Goal: Information Seeking & Learning: Learn about a topic

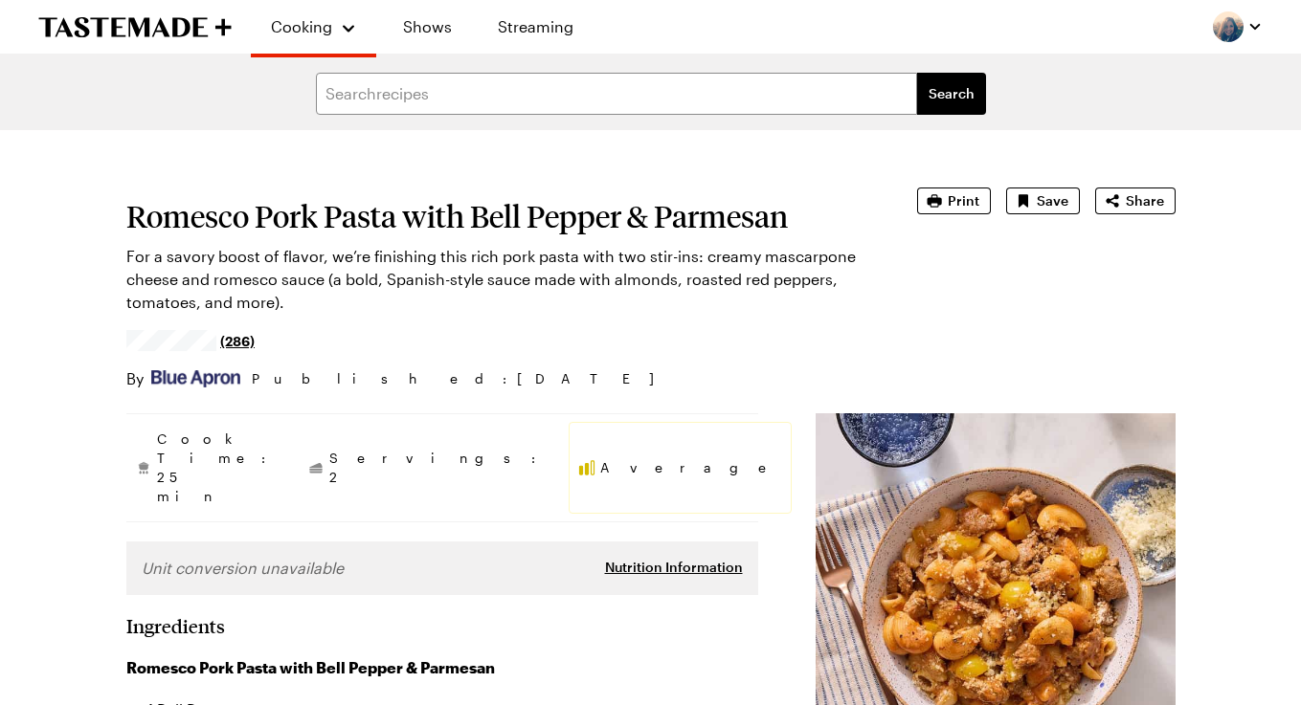
type textarea "x"
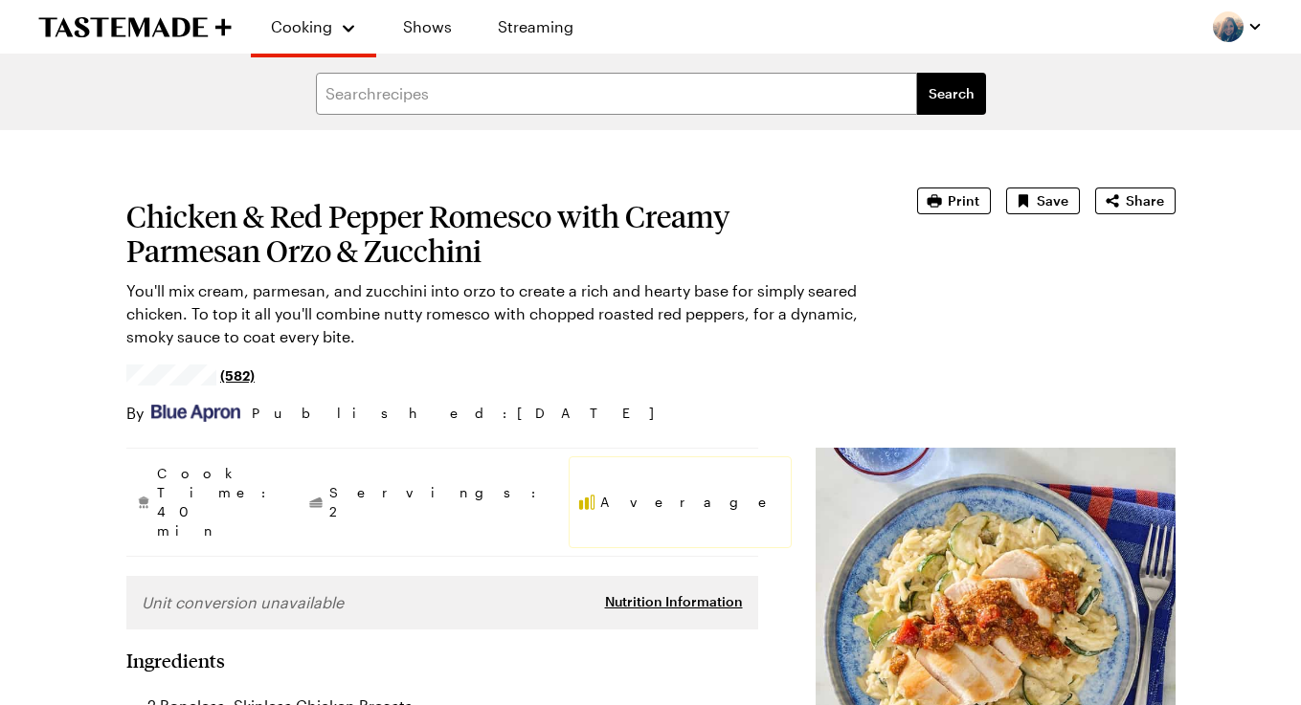
type textarea "x"
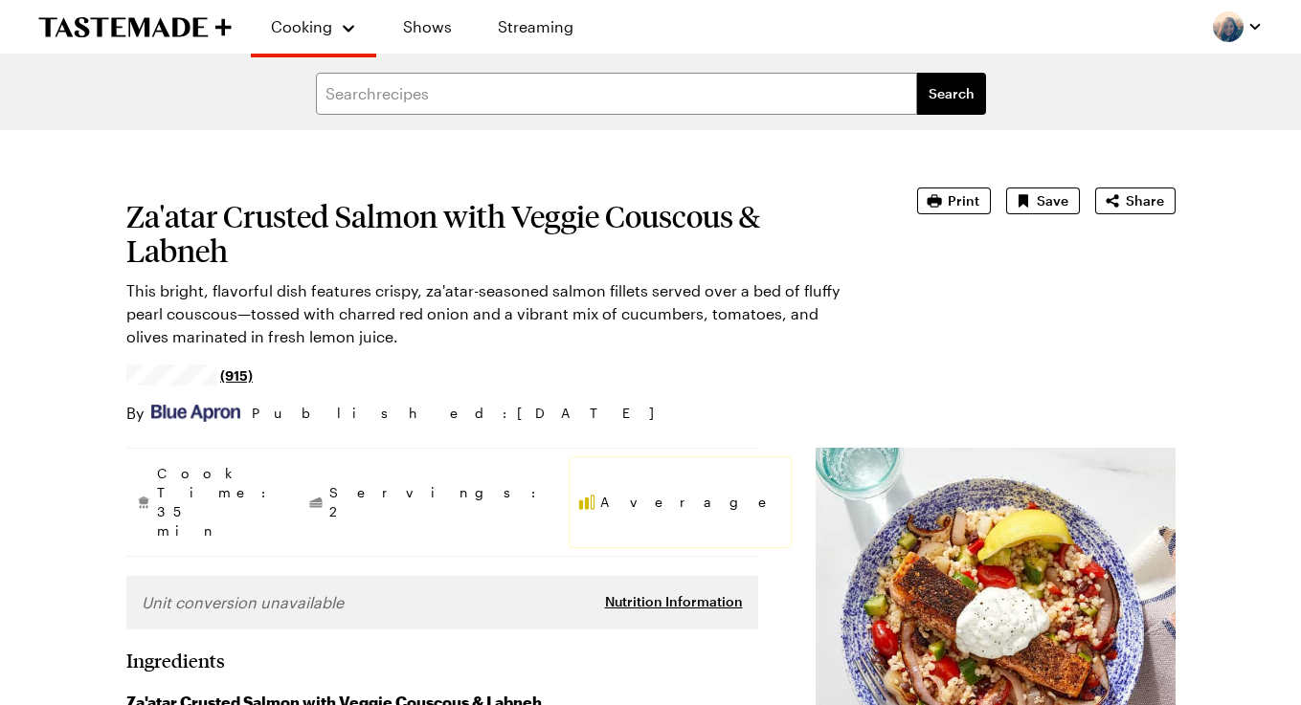
type textarea "x"
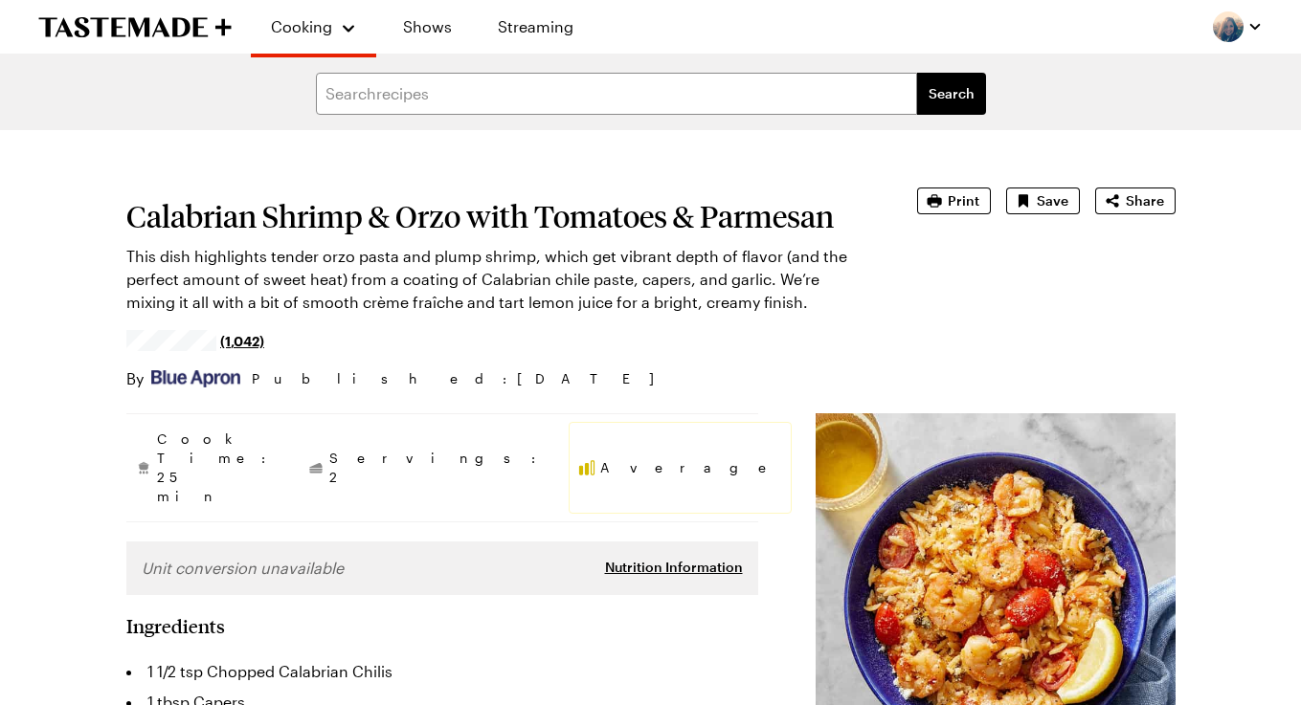
type textarea "x"
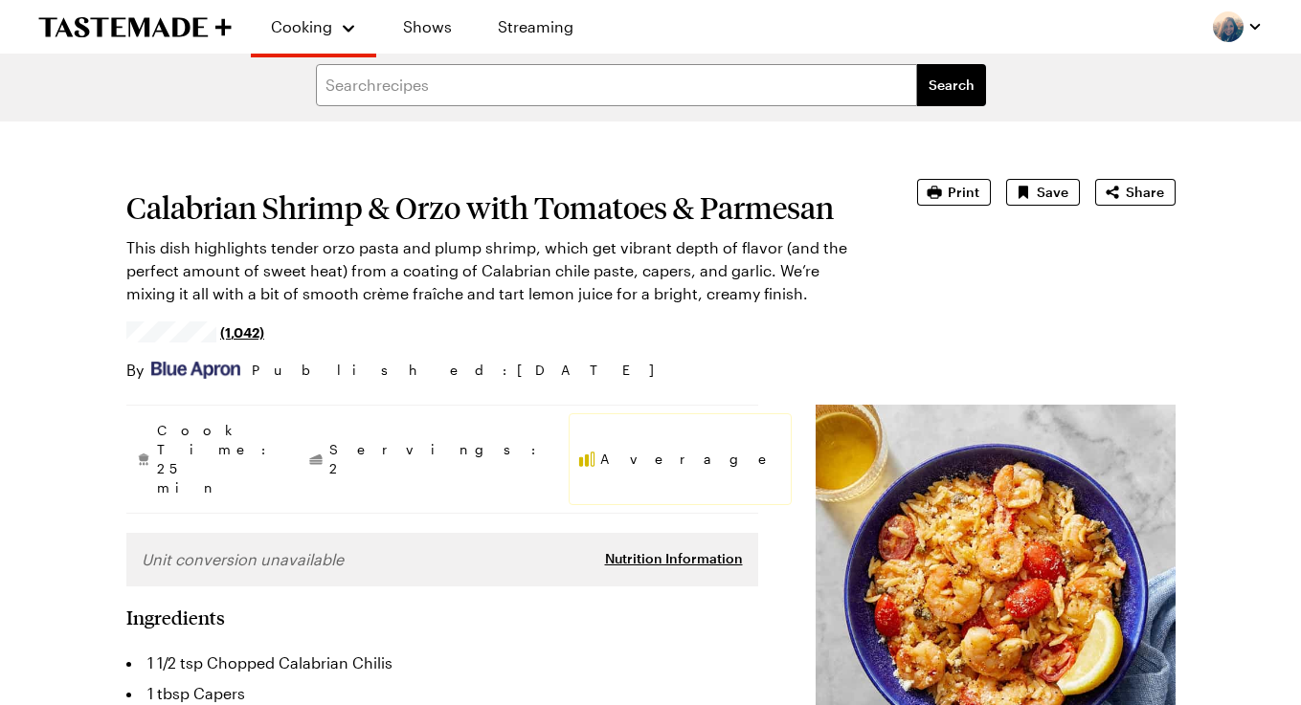
scroll to position [7, 0]
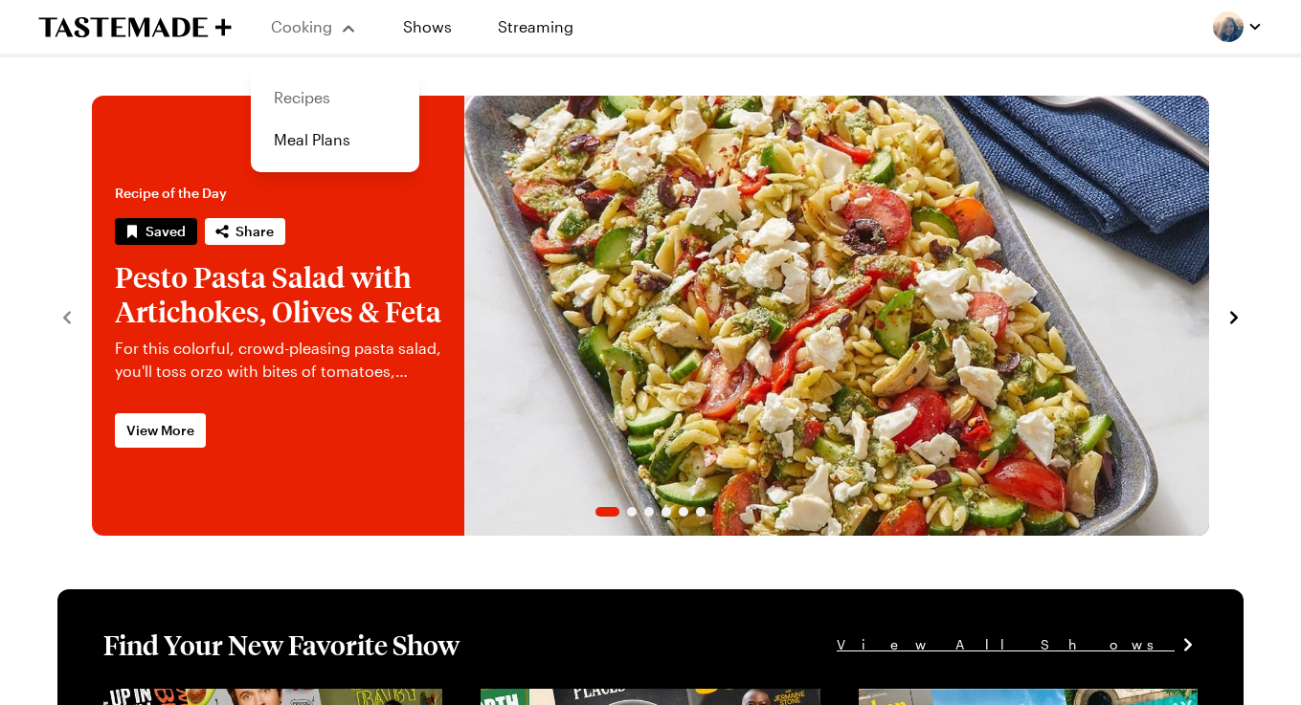
click at [294, 95] on link "Recipes" at bounding box center [334, 98] width 145 height 42
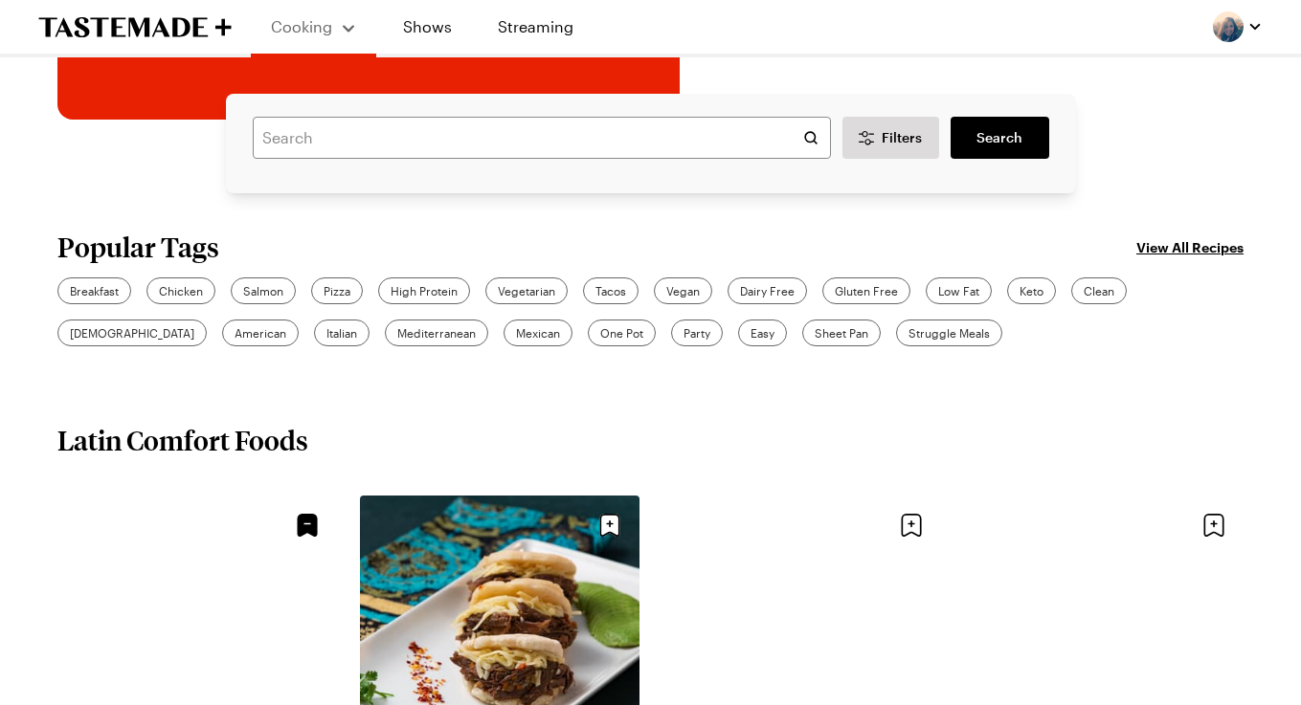
scroll to position [452, 0]
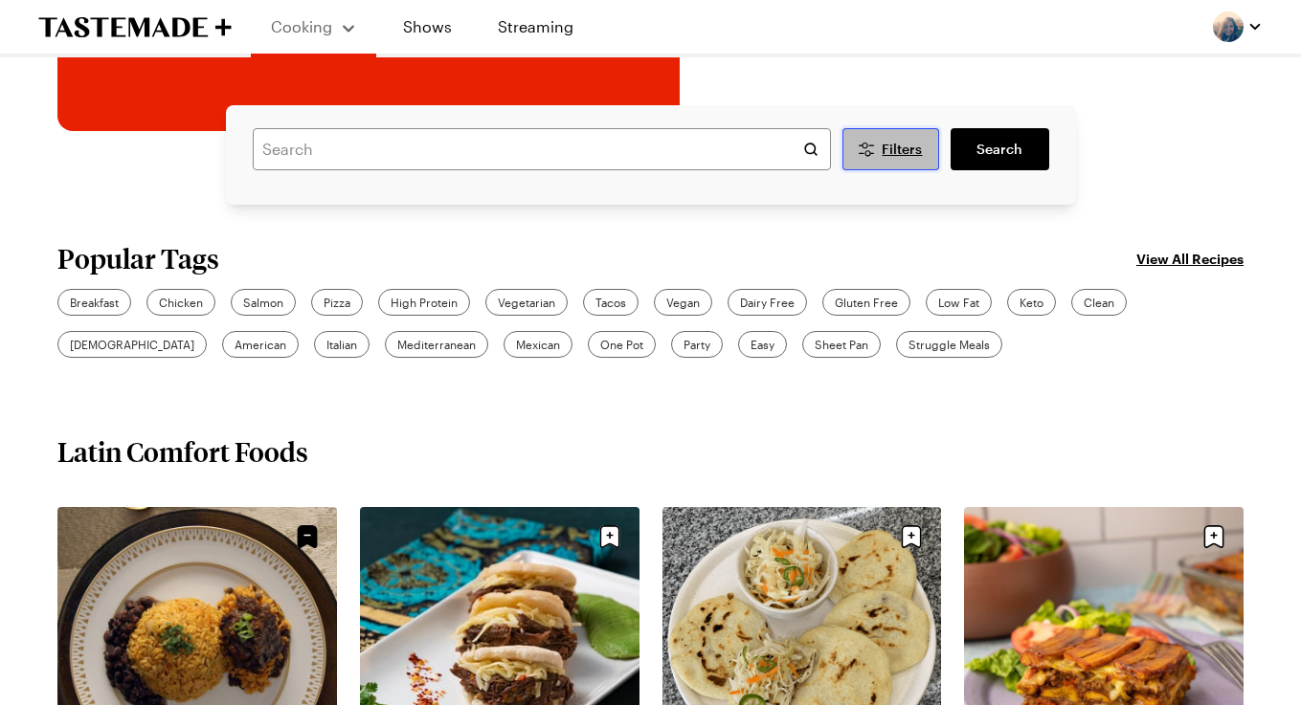
click at [884, 159] on button "Filters" at bounding box center [891, 149] width 98 height 42
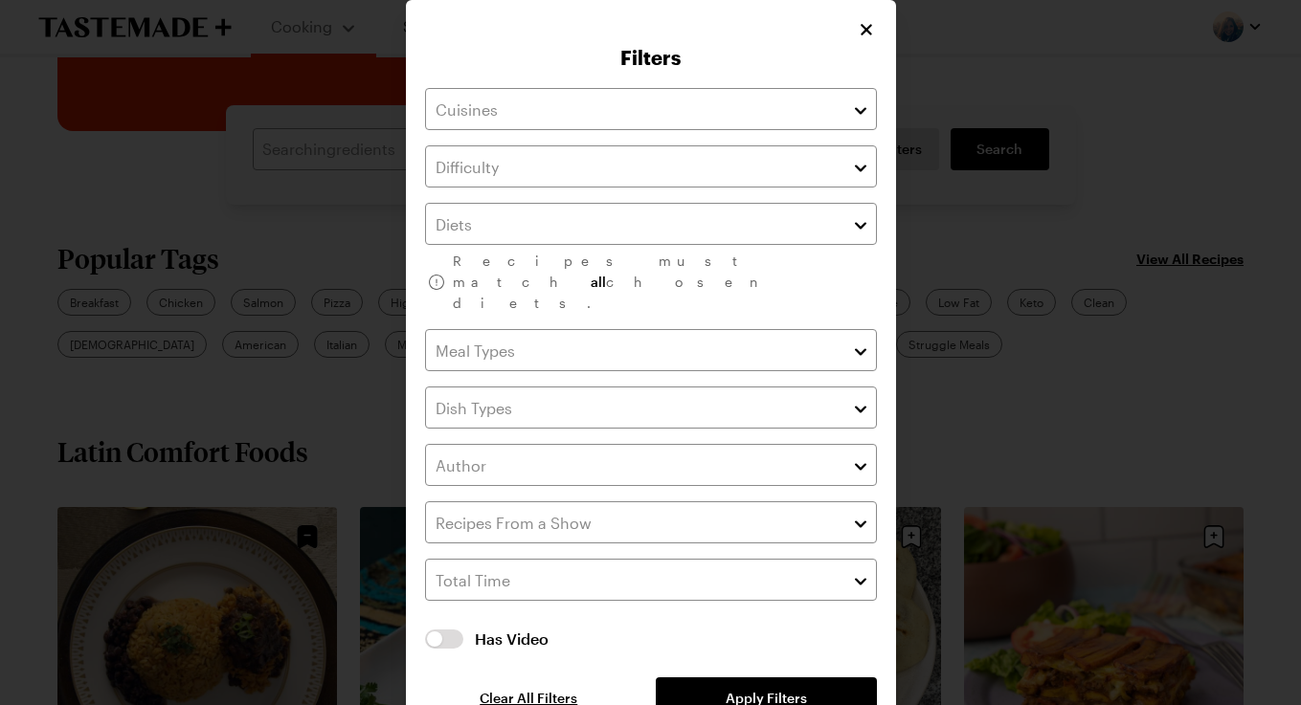
click at [980, 89] on div at bounding box center [650, 352] width 1301 height 705
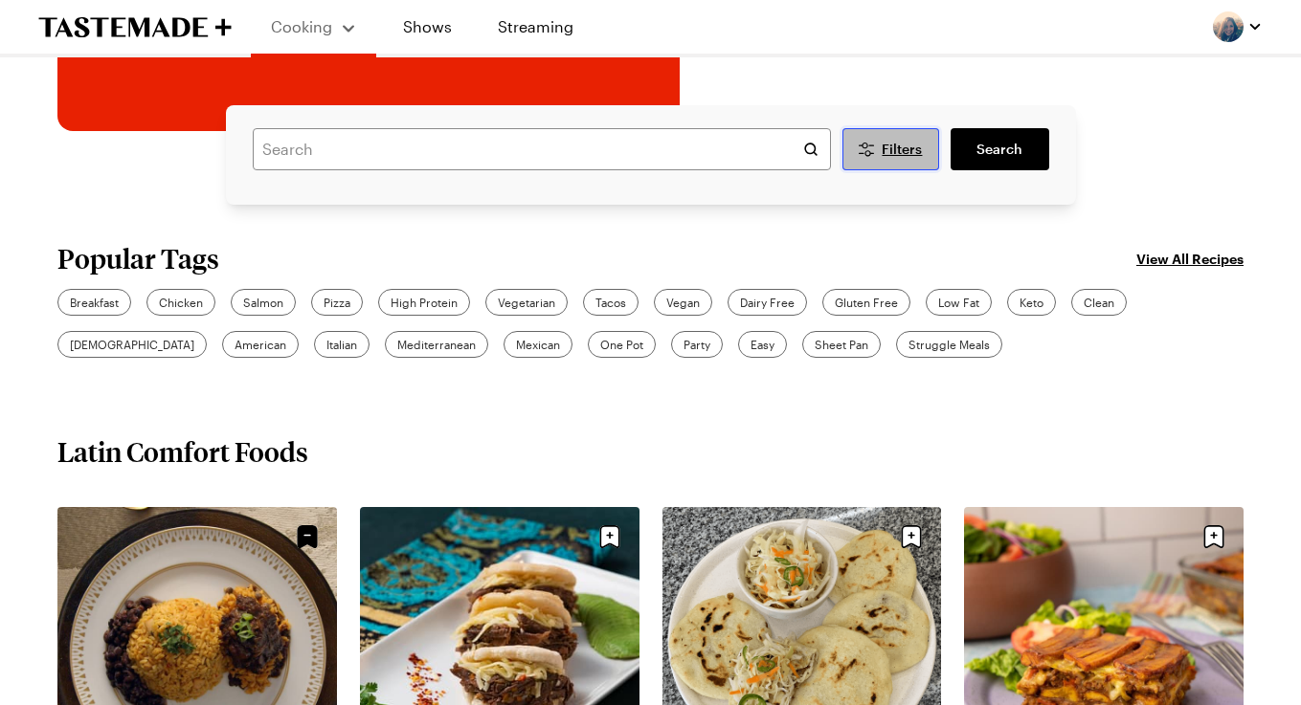
click at [871, 157] on icon "Desktop filters" at bounding box center [866, 149] width 23 height 23
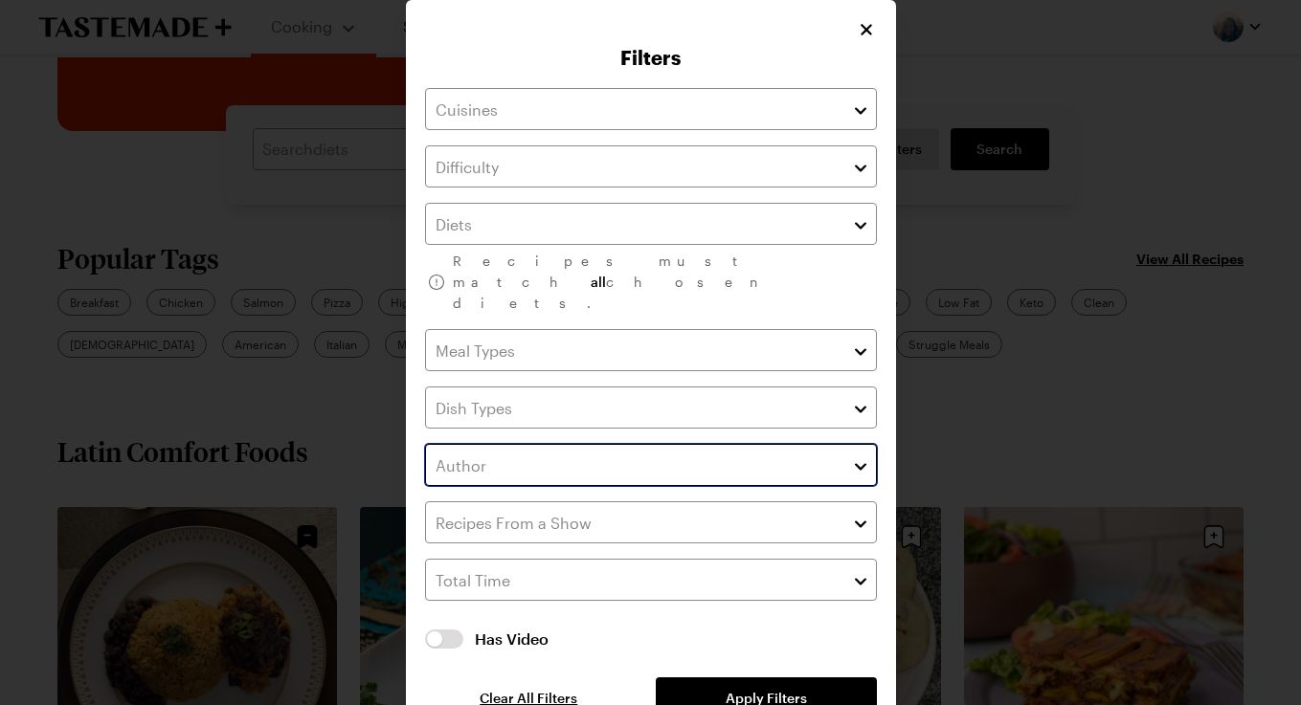
click at [475, 444] on input "text" at bounding box center [651, 465] width 452 height 42
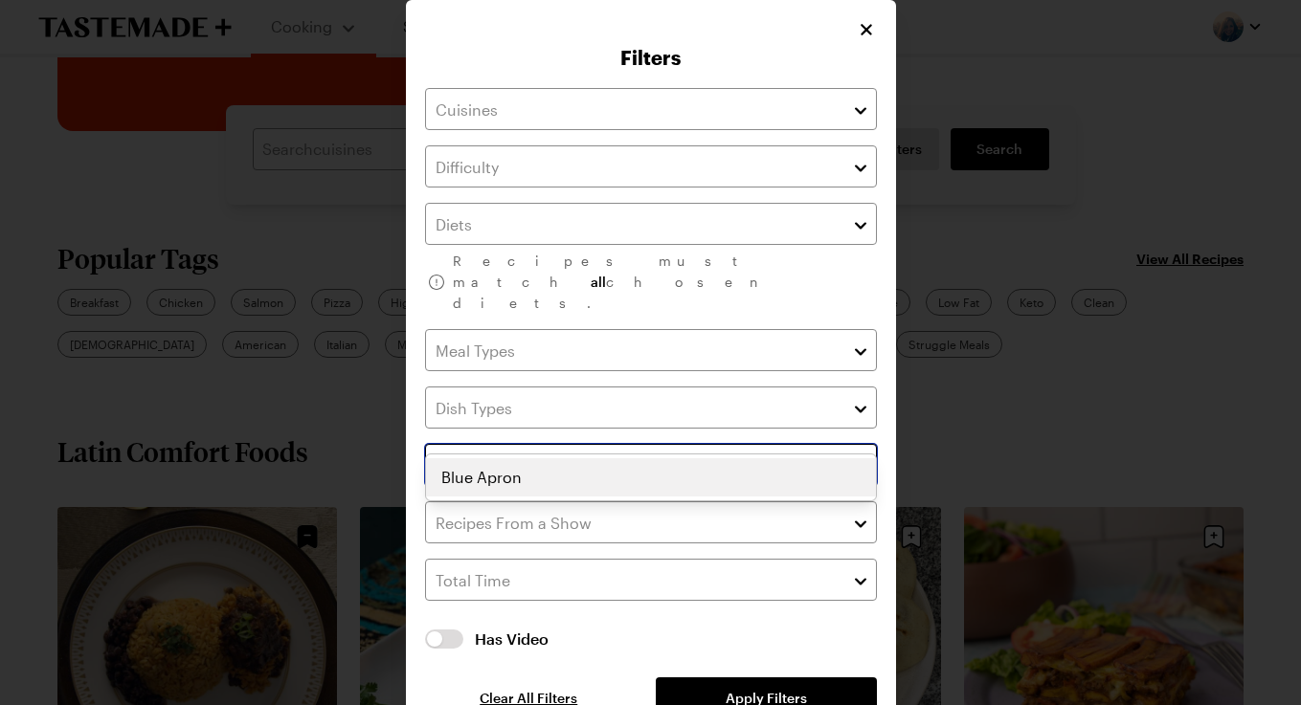
type input "blue"
click at [494, 464] on div "Blue Apron" at bounding box center [651, 477] width 450 height 38
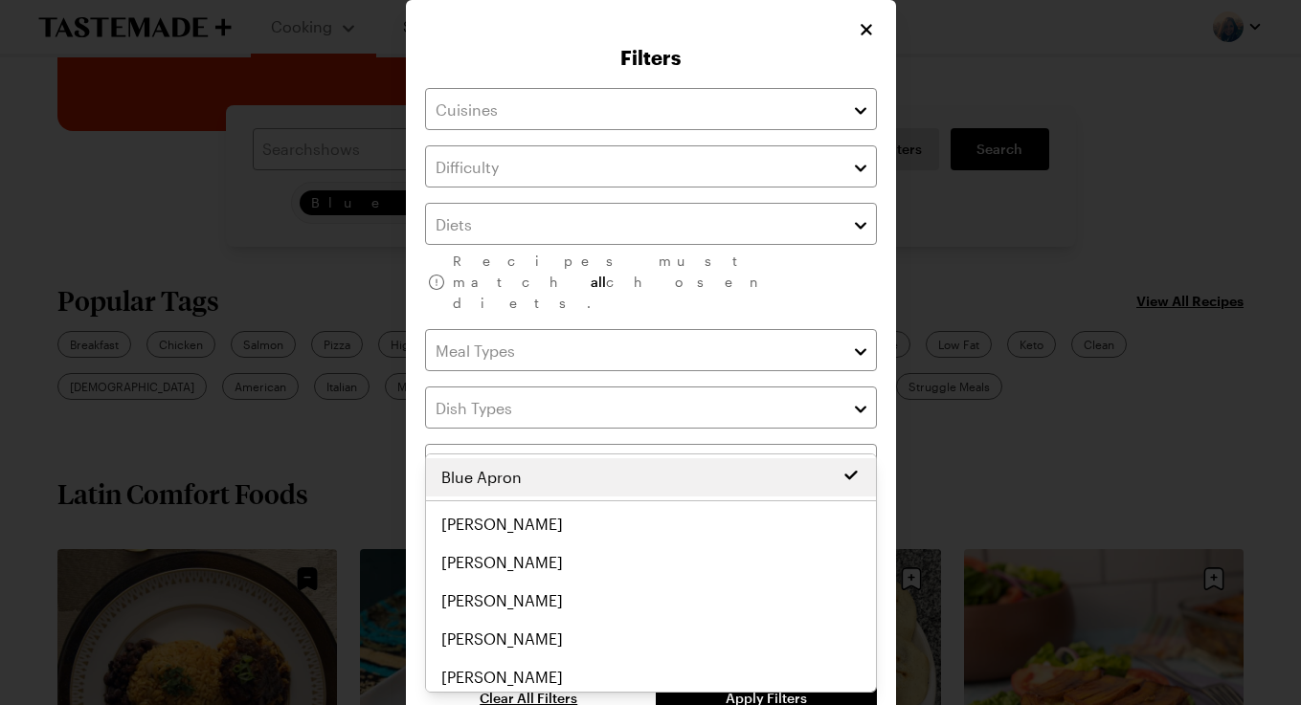
click at [415, 422] on div "Filters Recipes must match all chosen diets. Clear Has Video Has Video Clear Al…" at bounding box center [651, 375] width 490 height 750
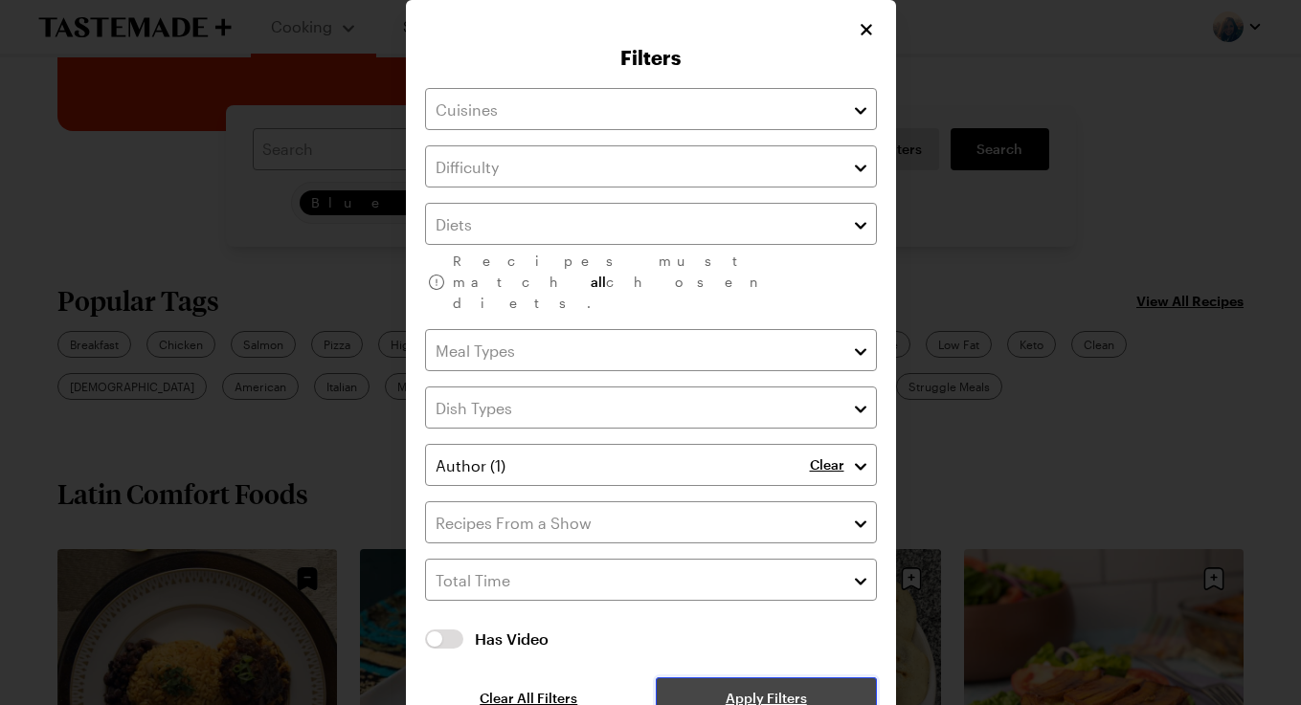
click at [782, 678] on button "Apply Filters" at bounding box center [766, 699] width 220 height 42
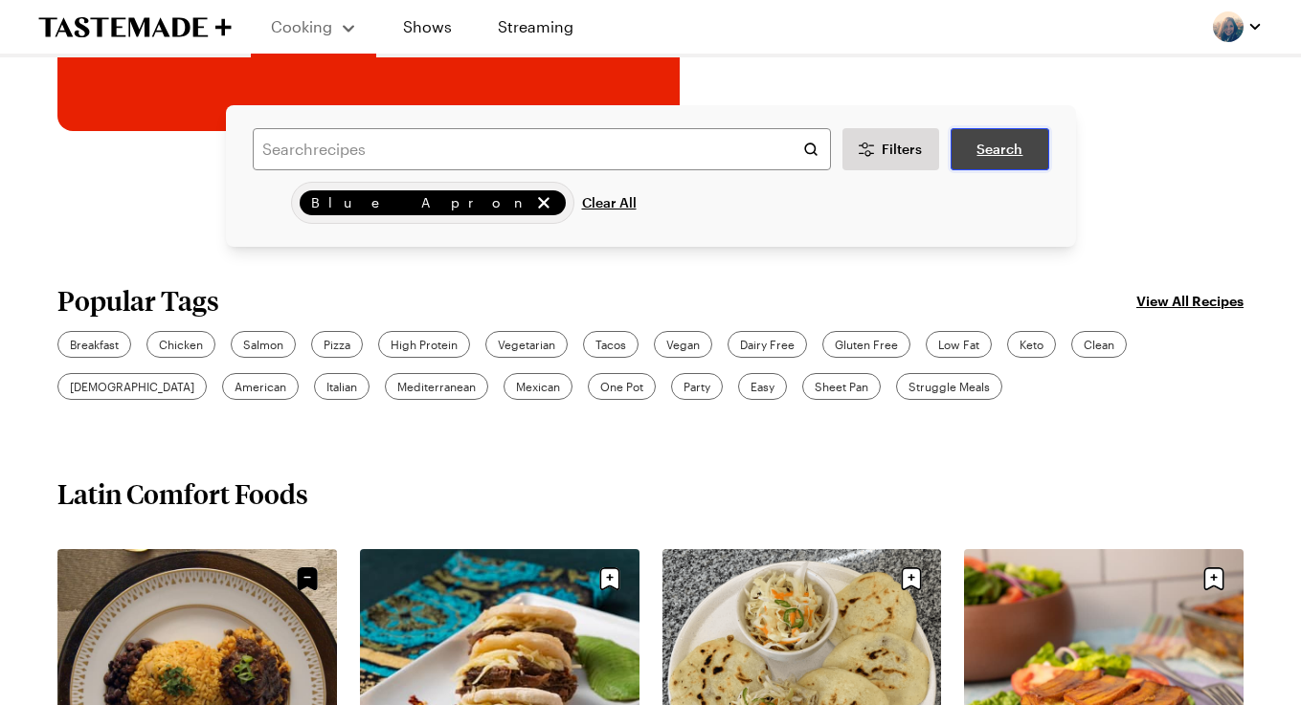
click at [995, 143] on span "Search" at bounding box center [999, 149] width 46 height 19
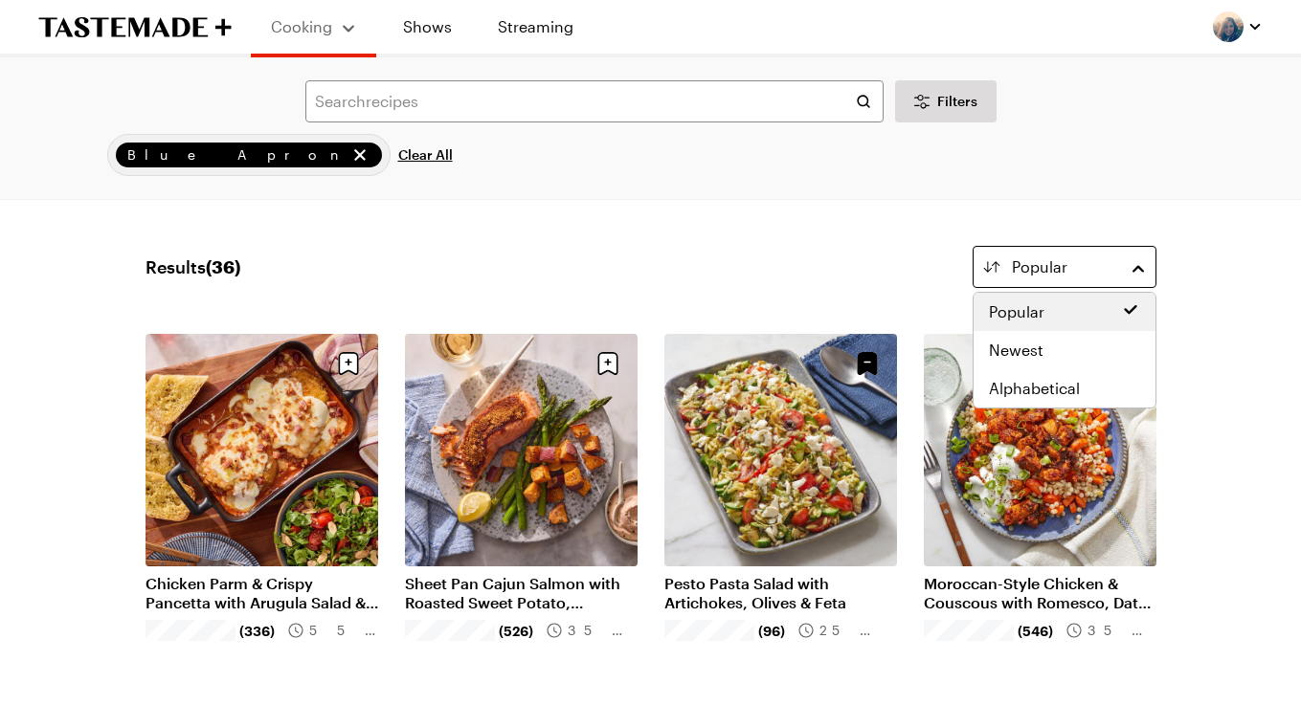
click at [1076, 273] on div "Popular" at bounding box center [1064, 267] width 105 height 23
click at [1035, 343] on span "Newest" at bounding box center [1016, 350] width 55 height 23
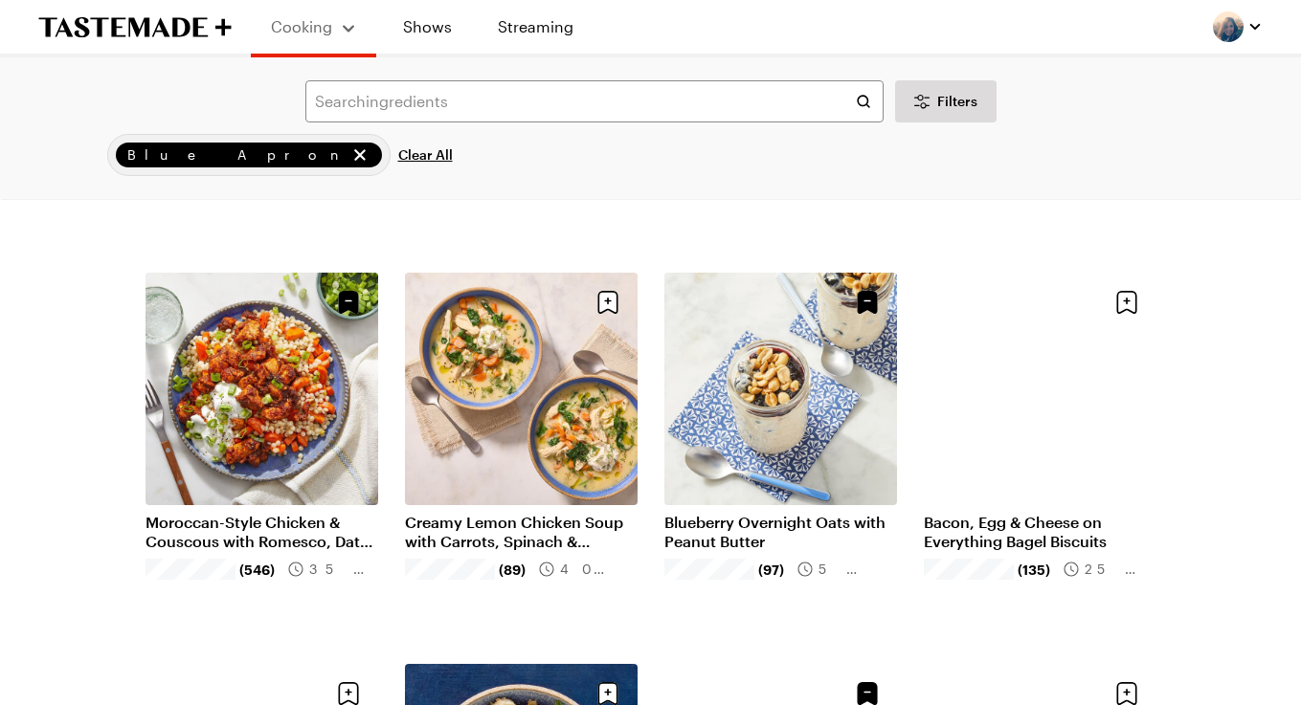
scroll to position [2411, 0]
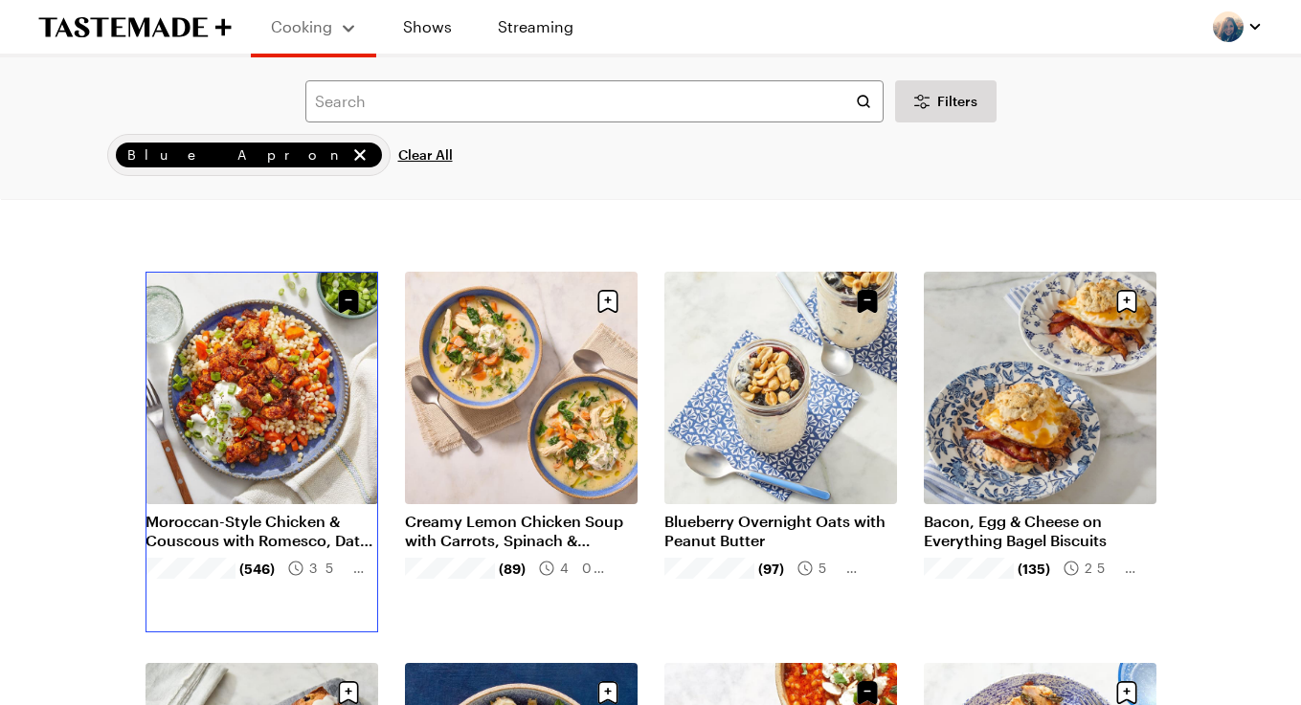
click at [269, 512] on link "Moroccan-Style Chicken & Couscous with Romesco, Dates & Yogurt" at bounding box center [261, 531] width 233 height 38
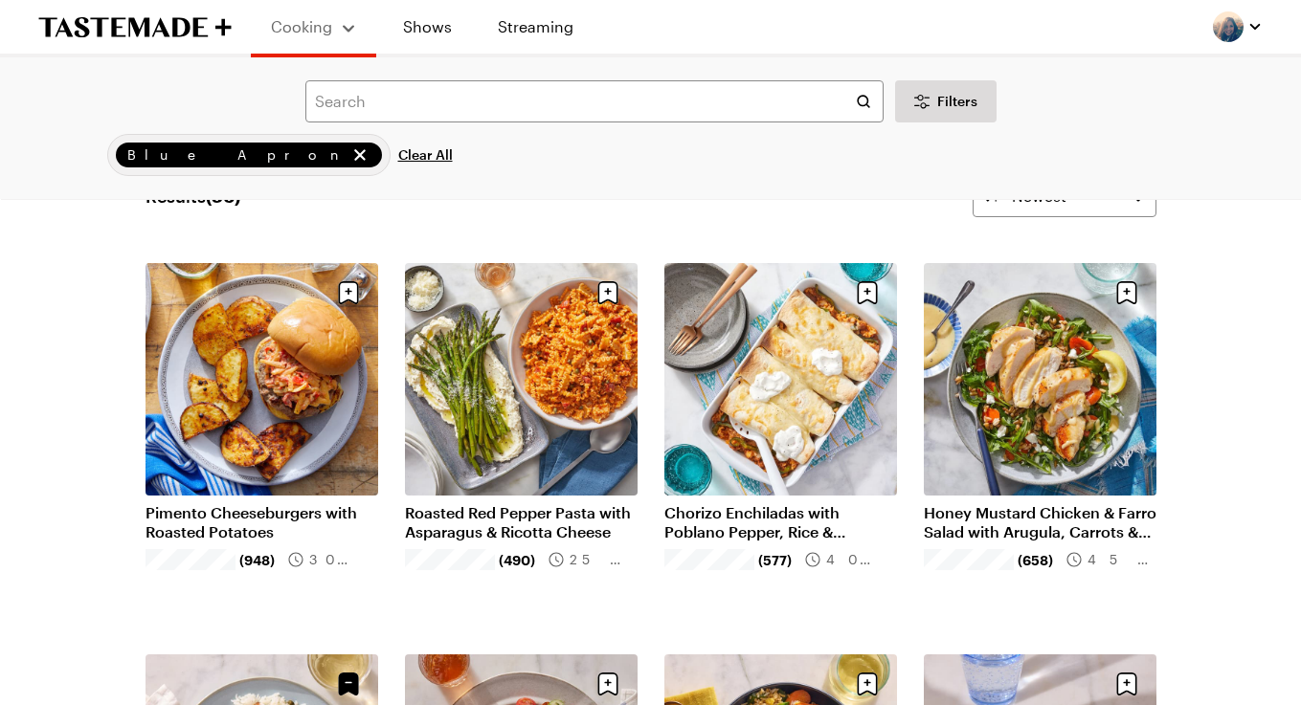
scroll to position [0, 0]
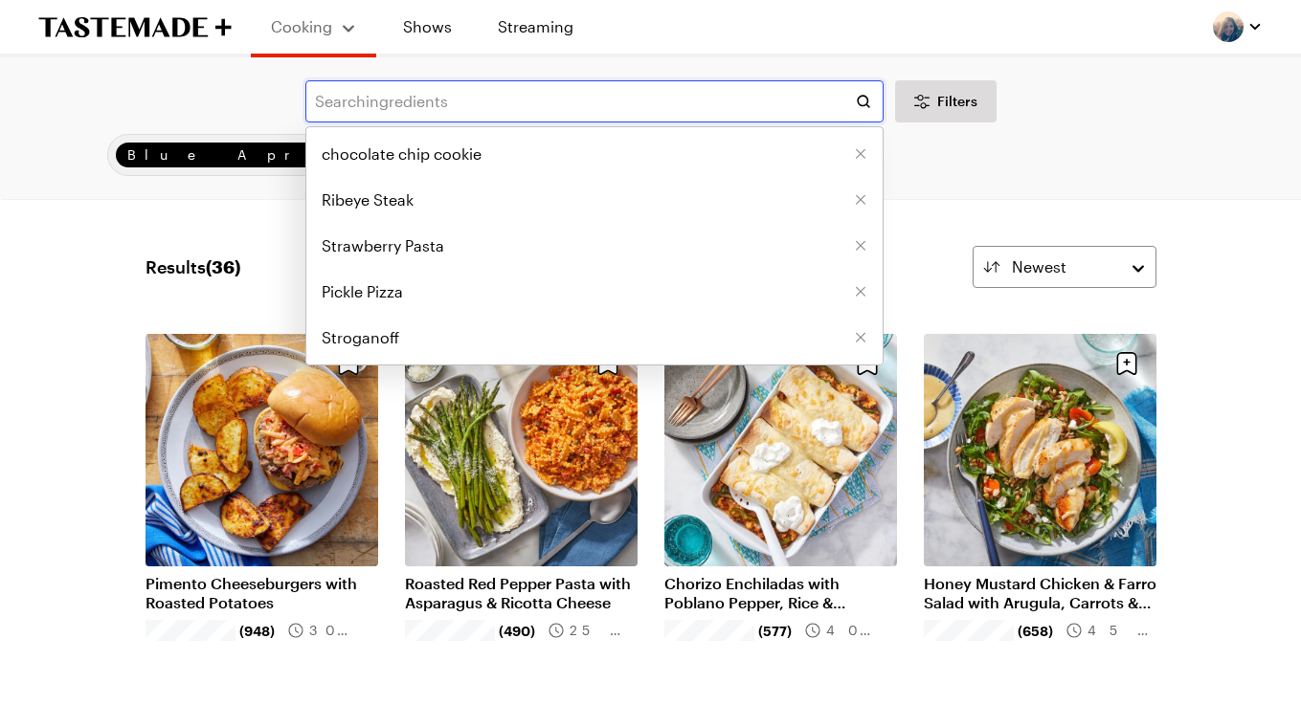
click at [402, 104] on input "text" at bounding box center [594, 101] width 578 height 42
paste input "Za'atar Crusted Salmon with Veggie Couscous & Labneh"
type input "Za'atar Crusted Salmon with Veggie Couscous & Labneh"
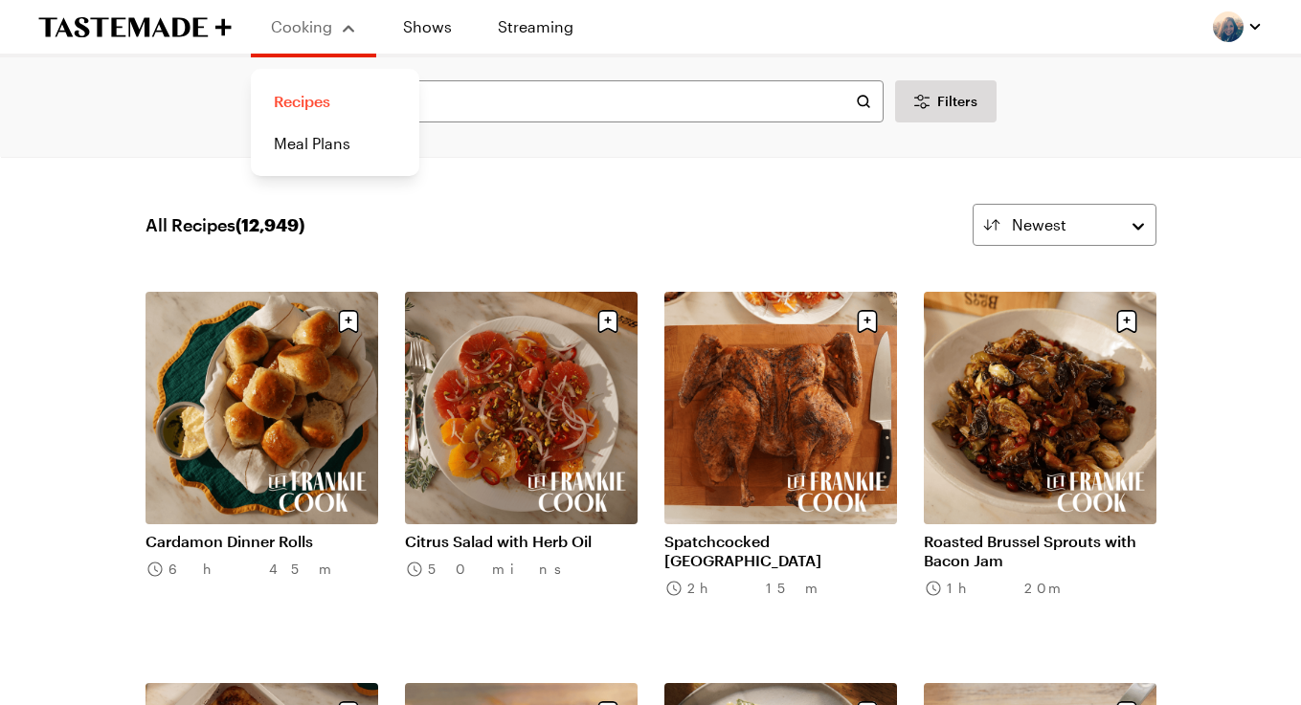
click at [303, 106] on link "Recipes" at bounding box center [334, 101] width 145 height 42
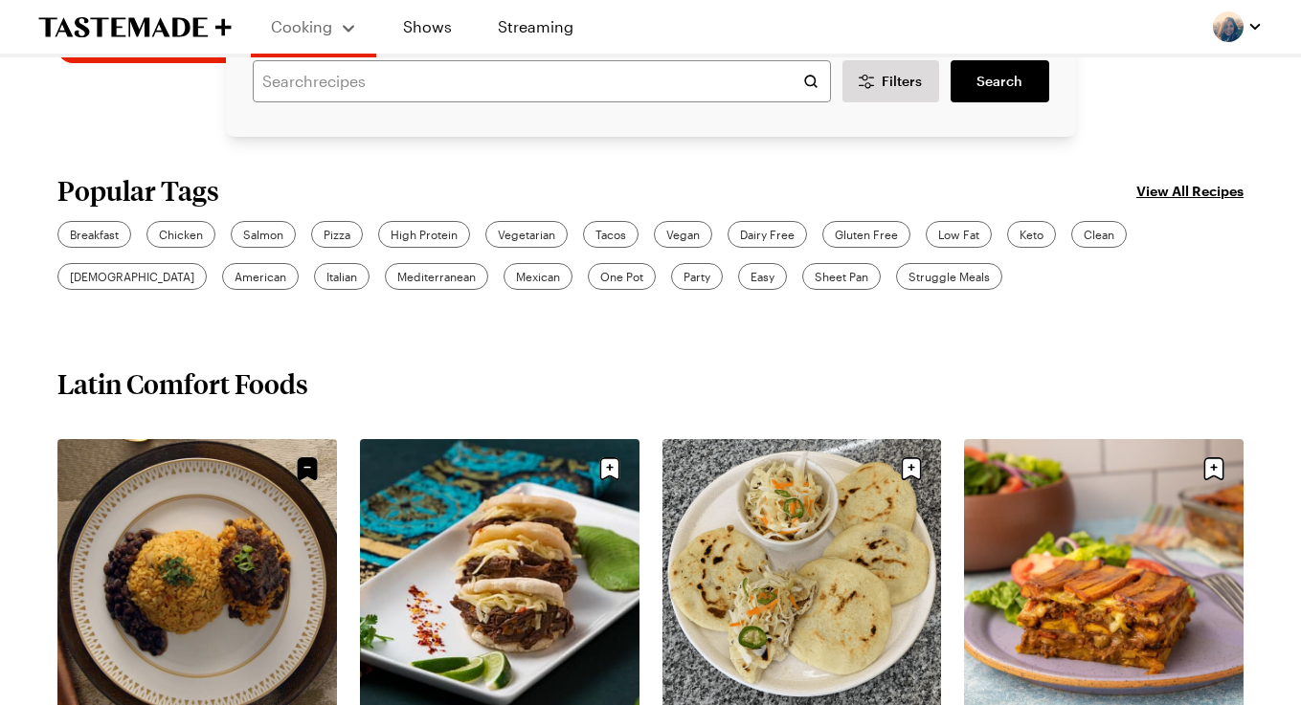
scroll to position [613, 0]
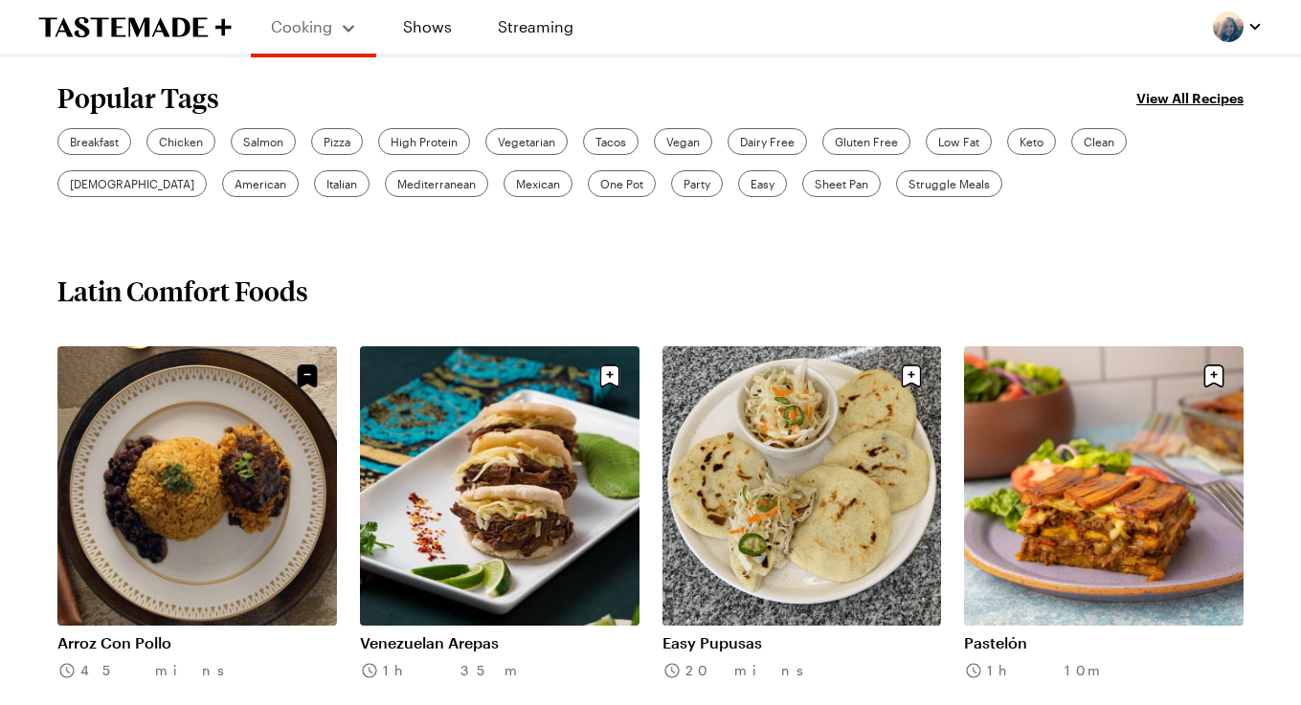
click at [1180, 106] on link "View All Recipes" at bounding box center [1189, 97] width 107 height 21
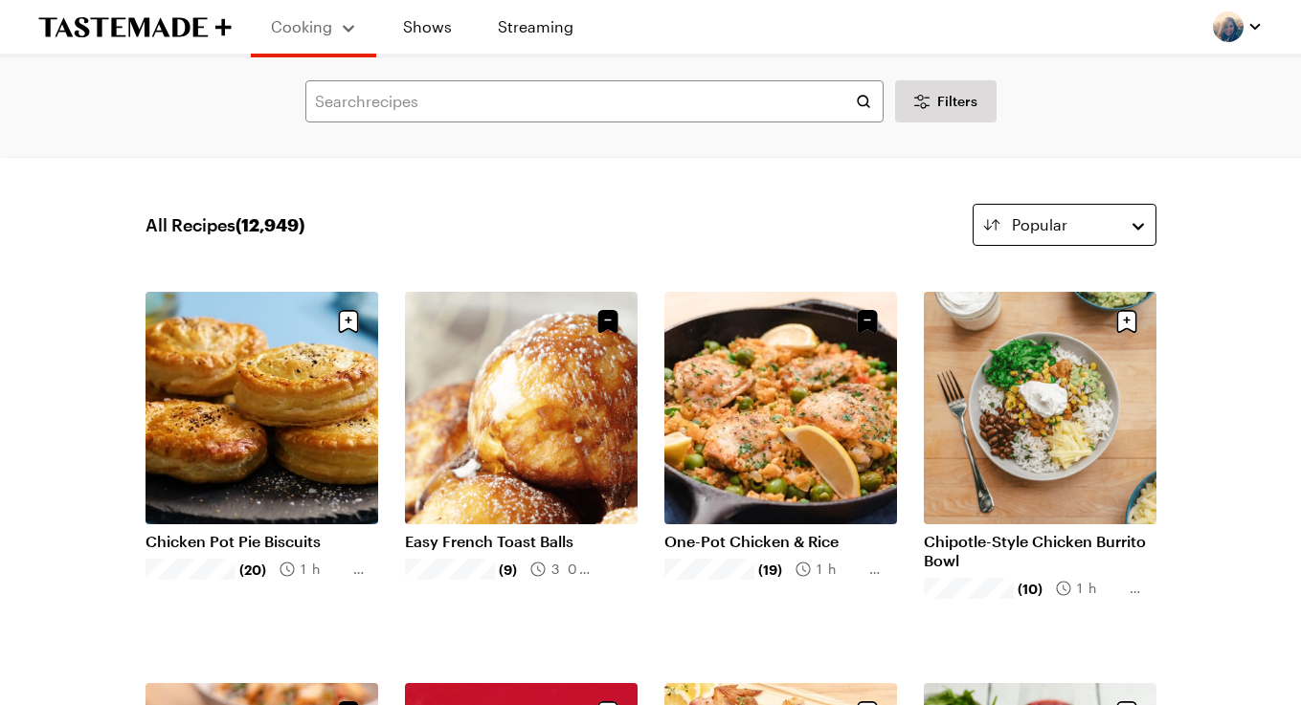
click at [1055, 220] on span "Popular" at bounding box center [1040, 224] width 56 height 23
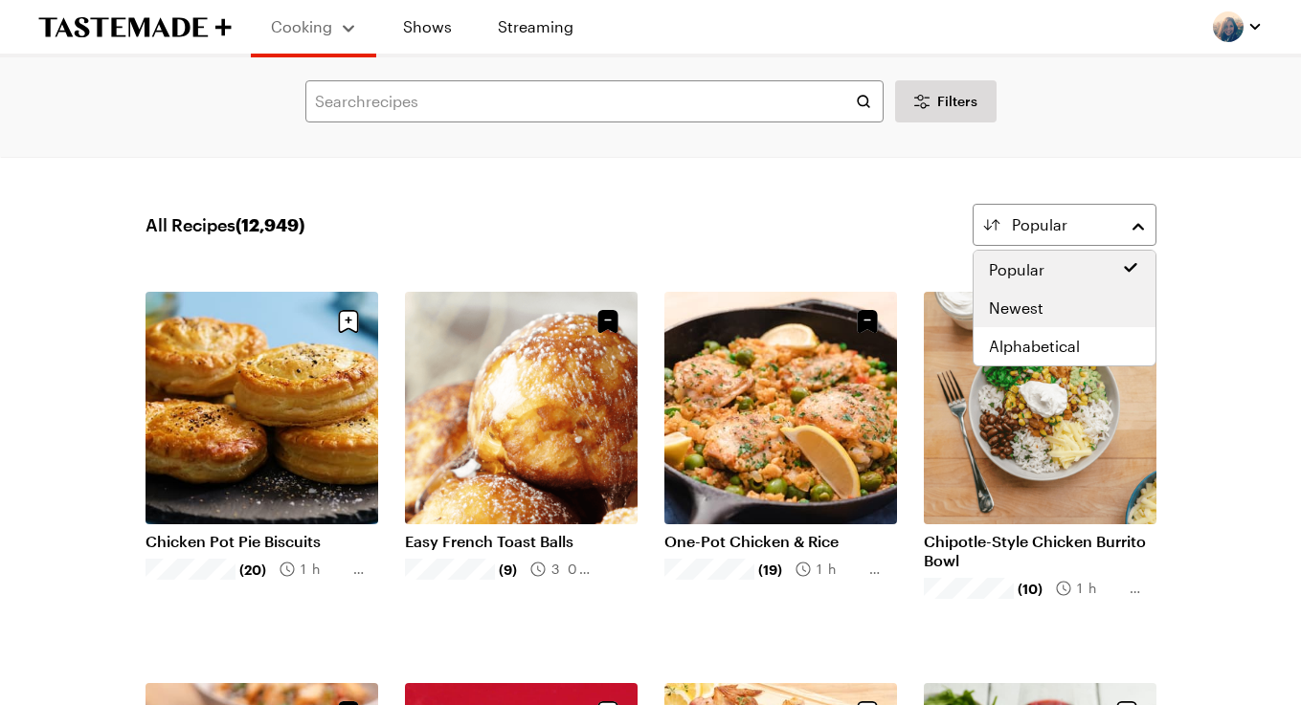
click at [1023, 311] on span "Newest" at bounding box center [1016, 308] width 55 height 23
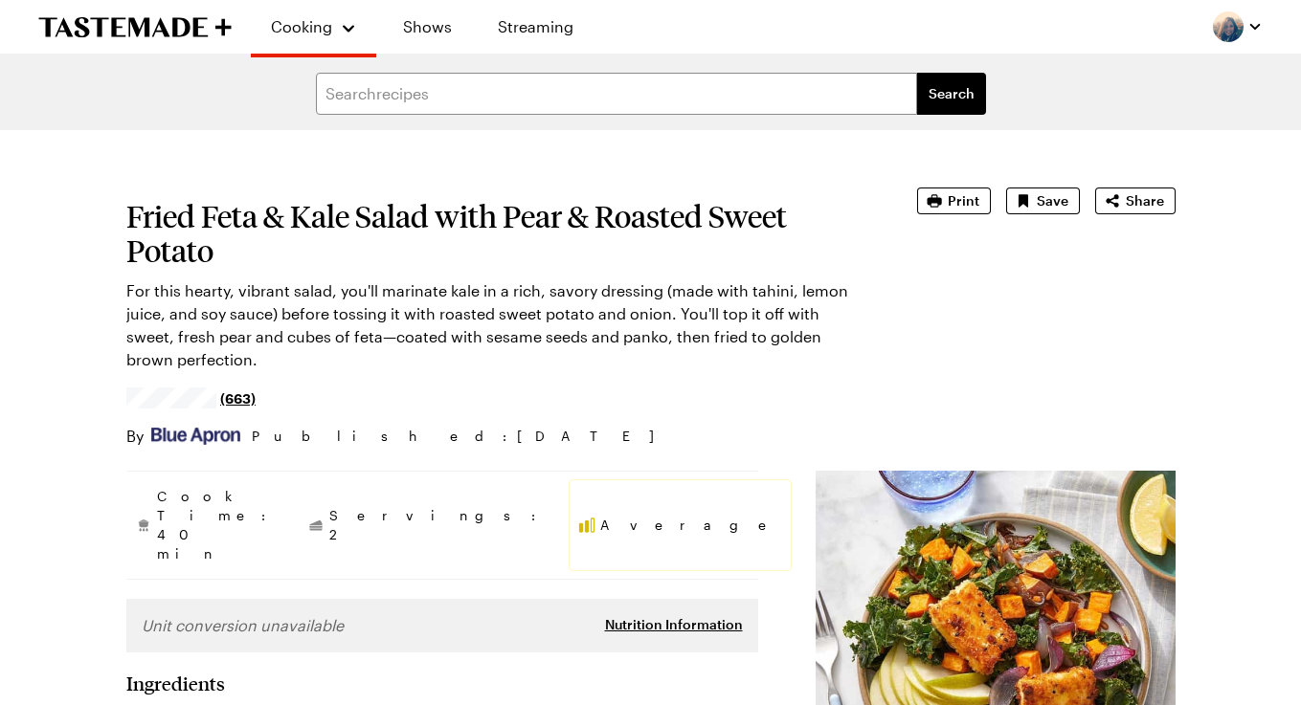
type textarea "x"
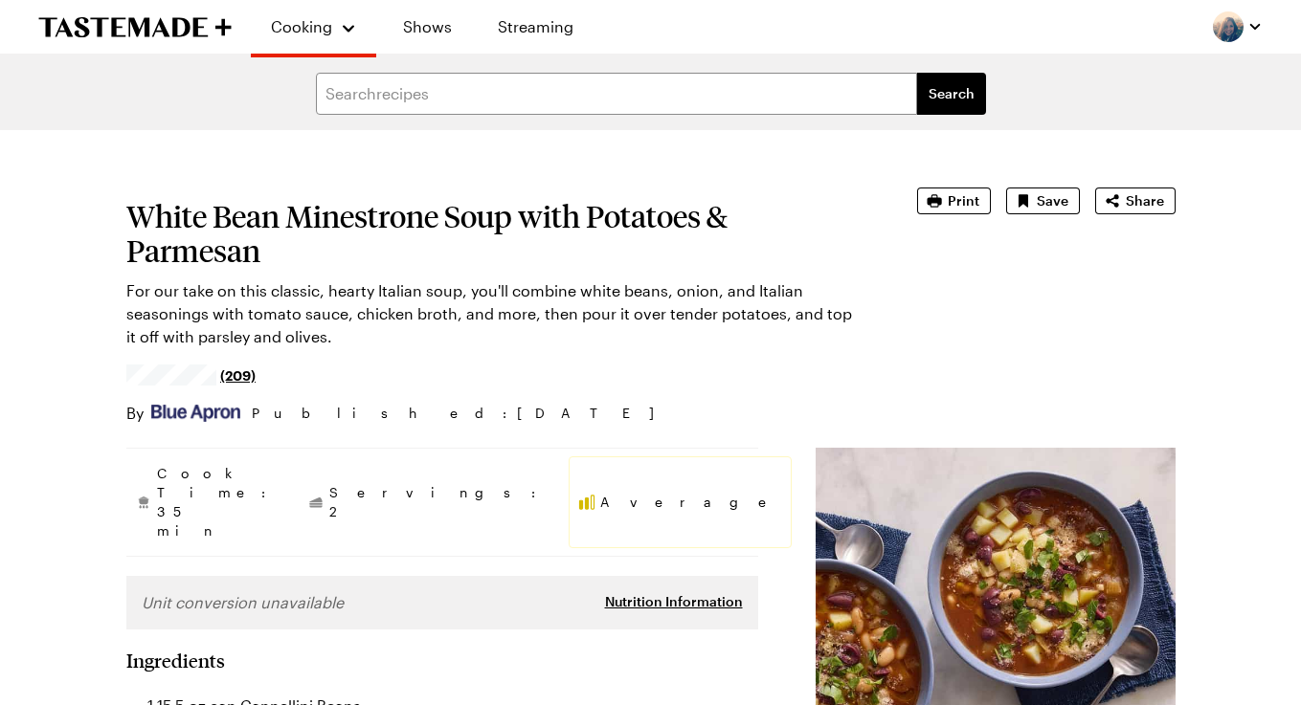
type textarea "x"
